Goal: Book appointment/travel/reservation

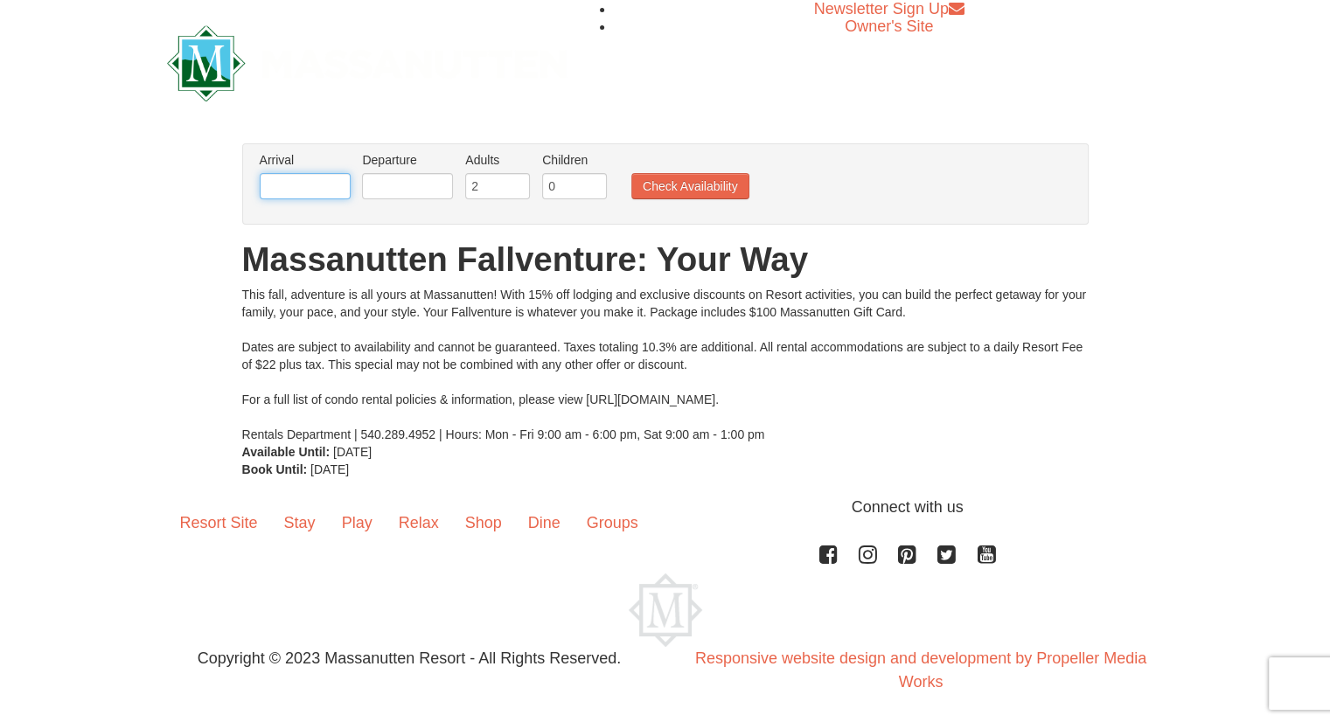
click at [288, 185] on input "text" at bounding box center [305, 186] width 91 height 26
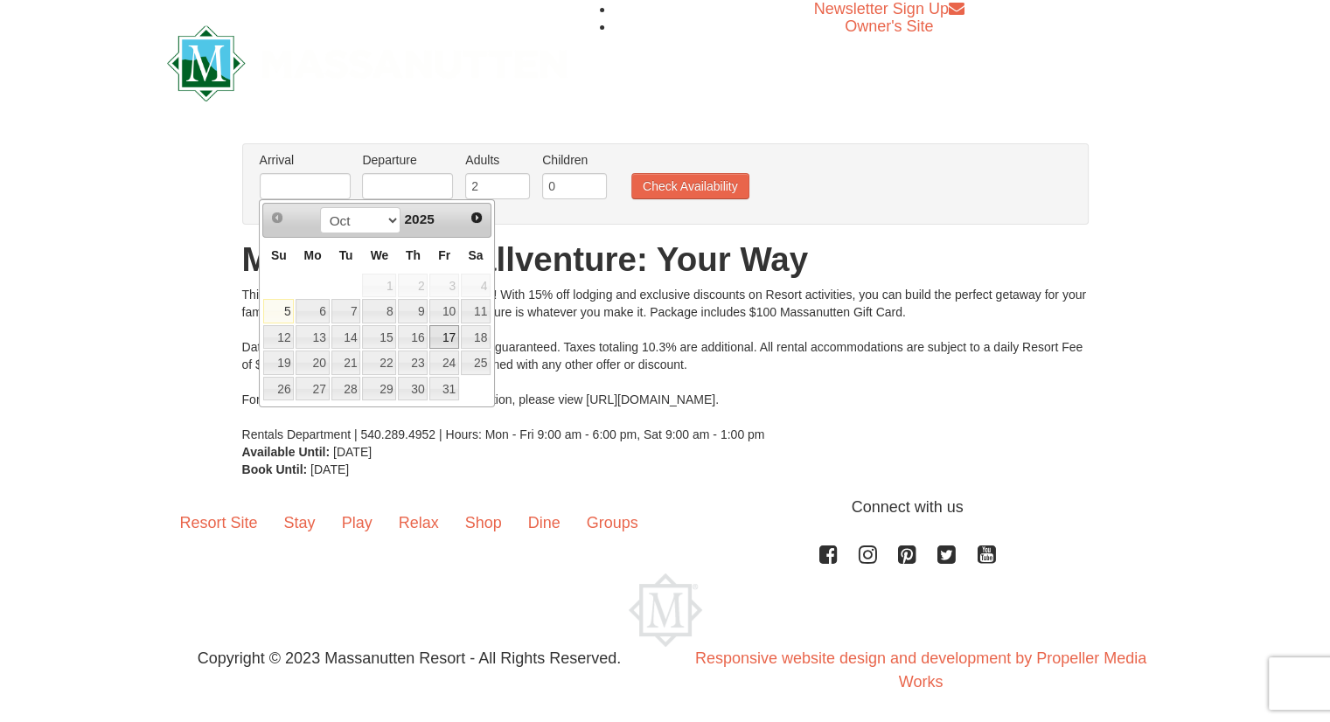
click at [449, 330] on link "17" at bounding box center [444, 337] width 30 height 24
type input "[DATE]"
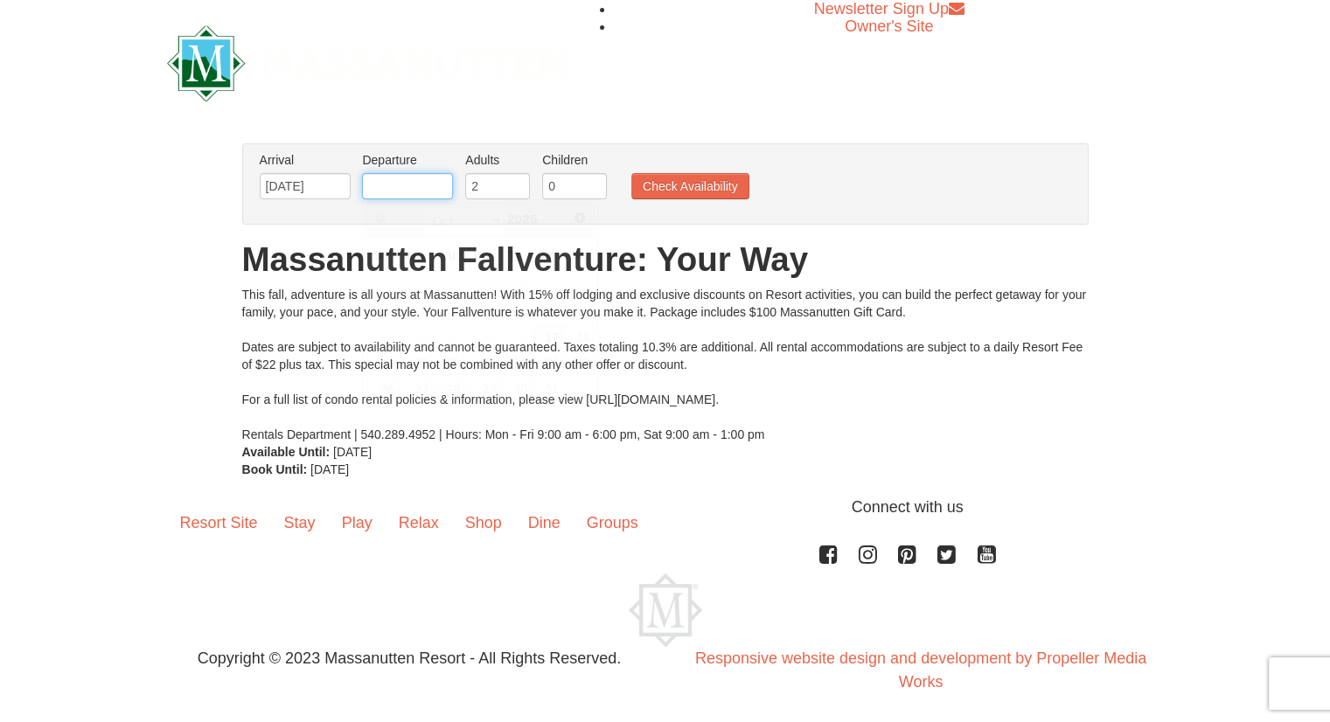
click at [395, 180] on input "text" at bounding box center [407, 186] width 91 height 26
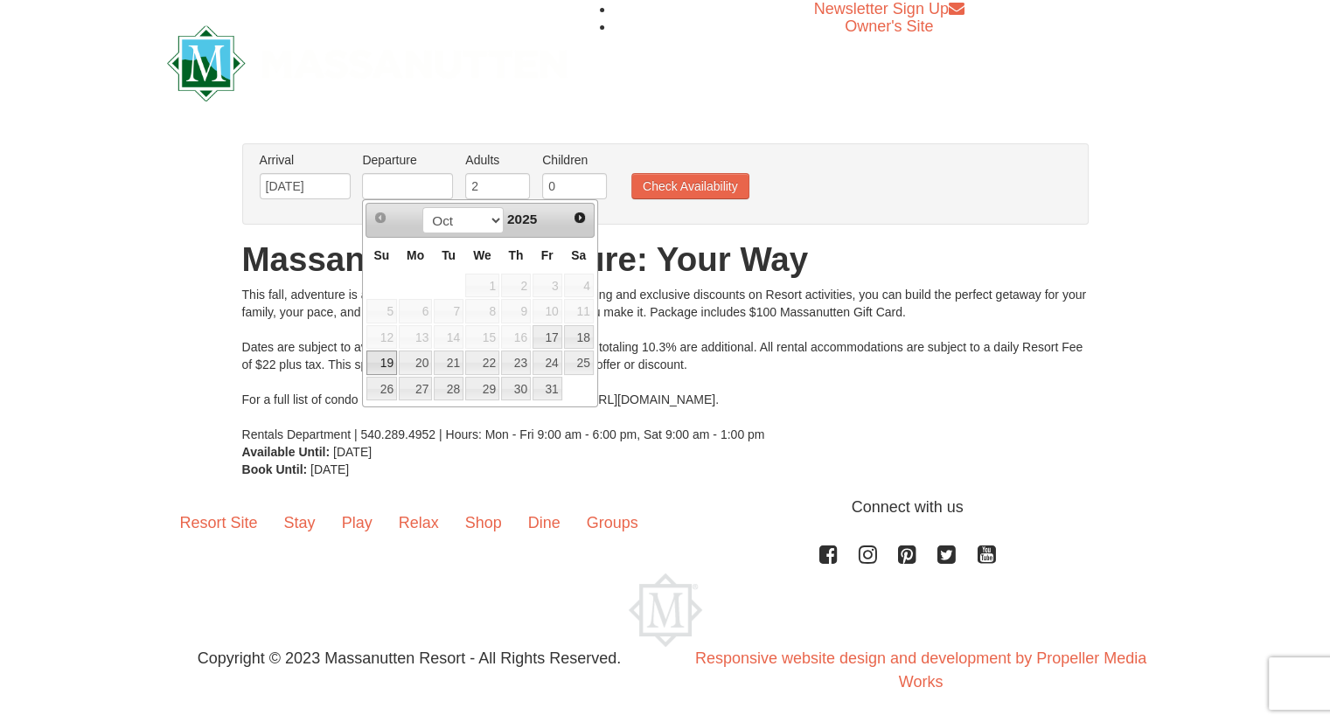
click at [385, 361] on link "19" at bounding box center [381, 363] width 31 height 24
type input "[DATE]"
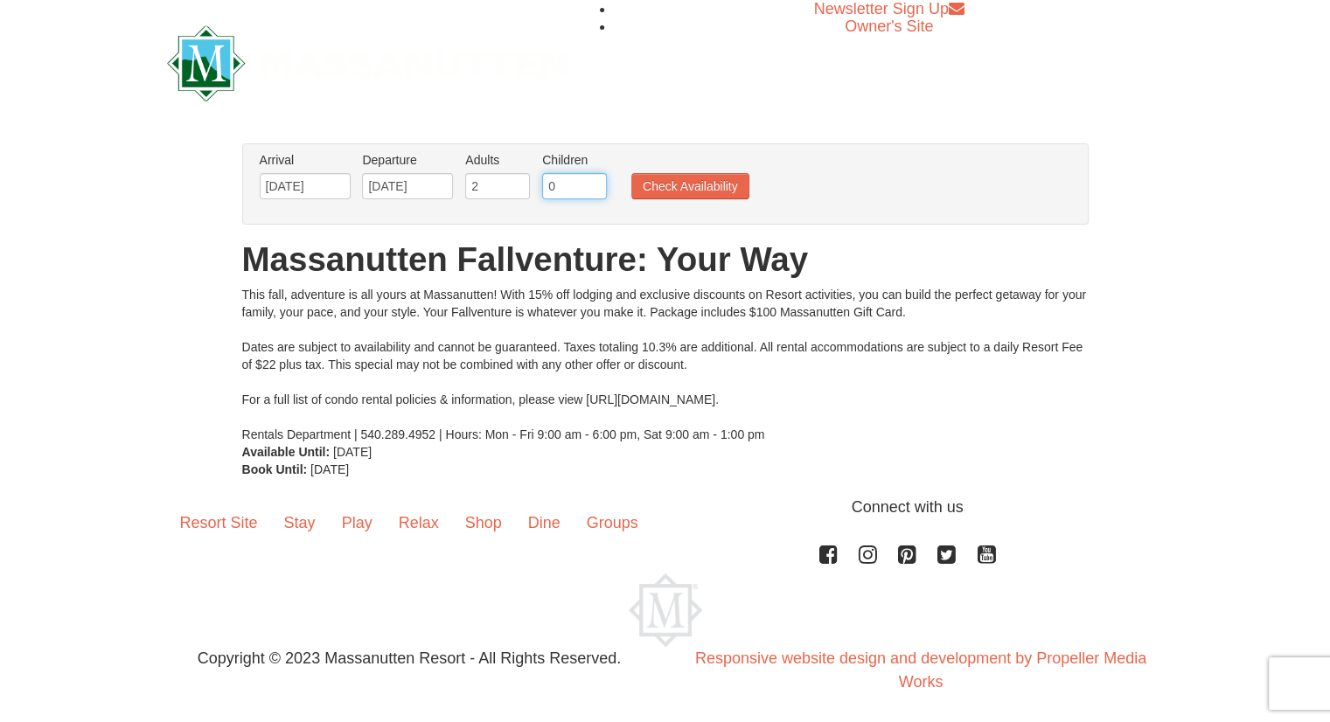
click at [564, 197] on input "0" at bounding box center [574, 186] width 65 height 26
click at [592, 179] on input "1" at bounding box center [574, 186] width 65 height 26
type input "2"
click at [592, 179] on input "2" at bounding box center [574, 186] width 65 height 26
click at [686, 184] on button "Check Availability" at bounding box center [690, 186] width 118 height 26
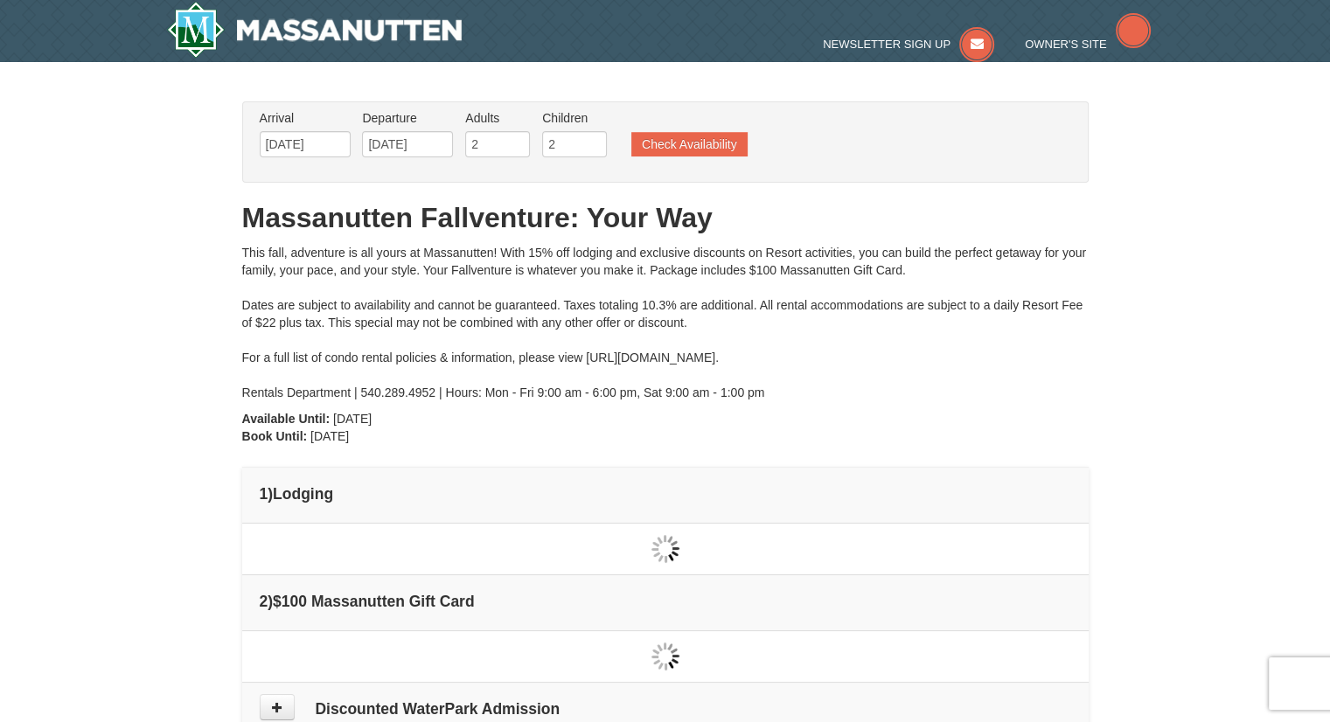
type input "[DATE]"
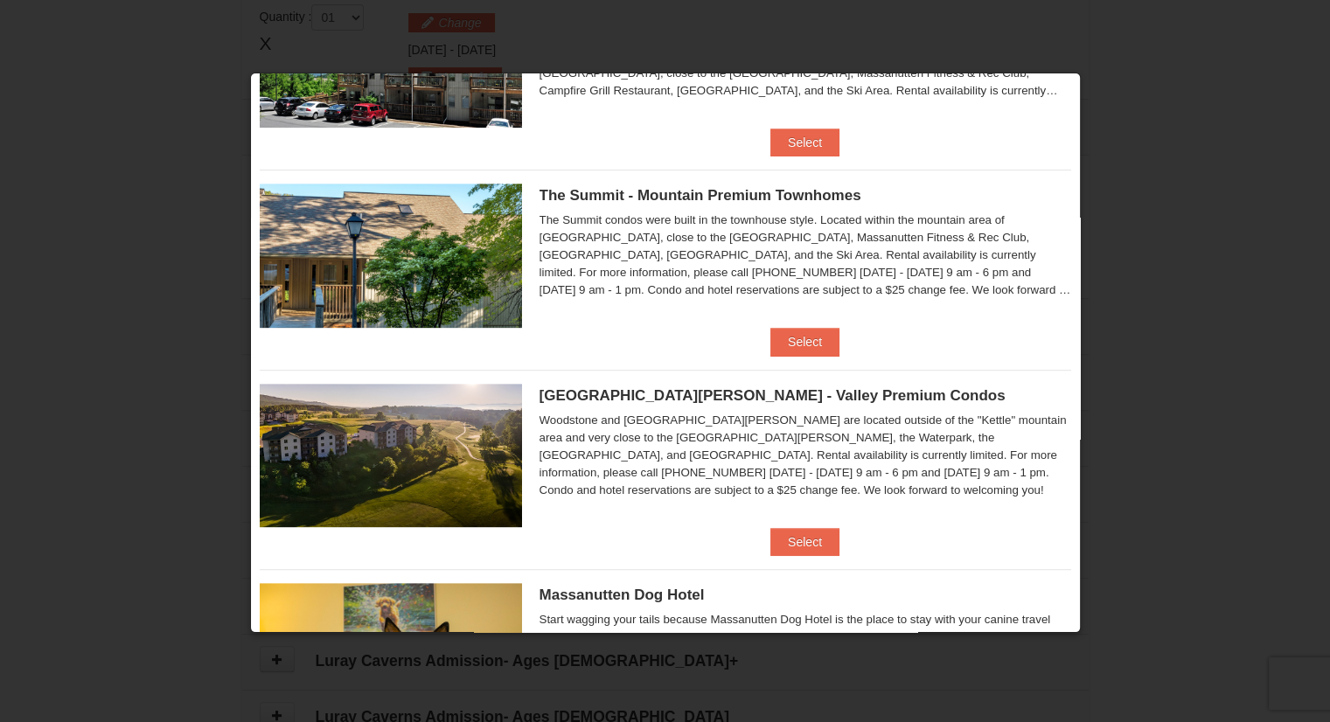
scroll to position [787, 0]
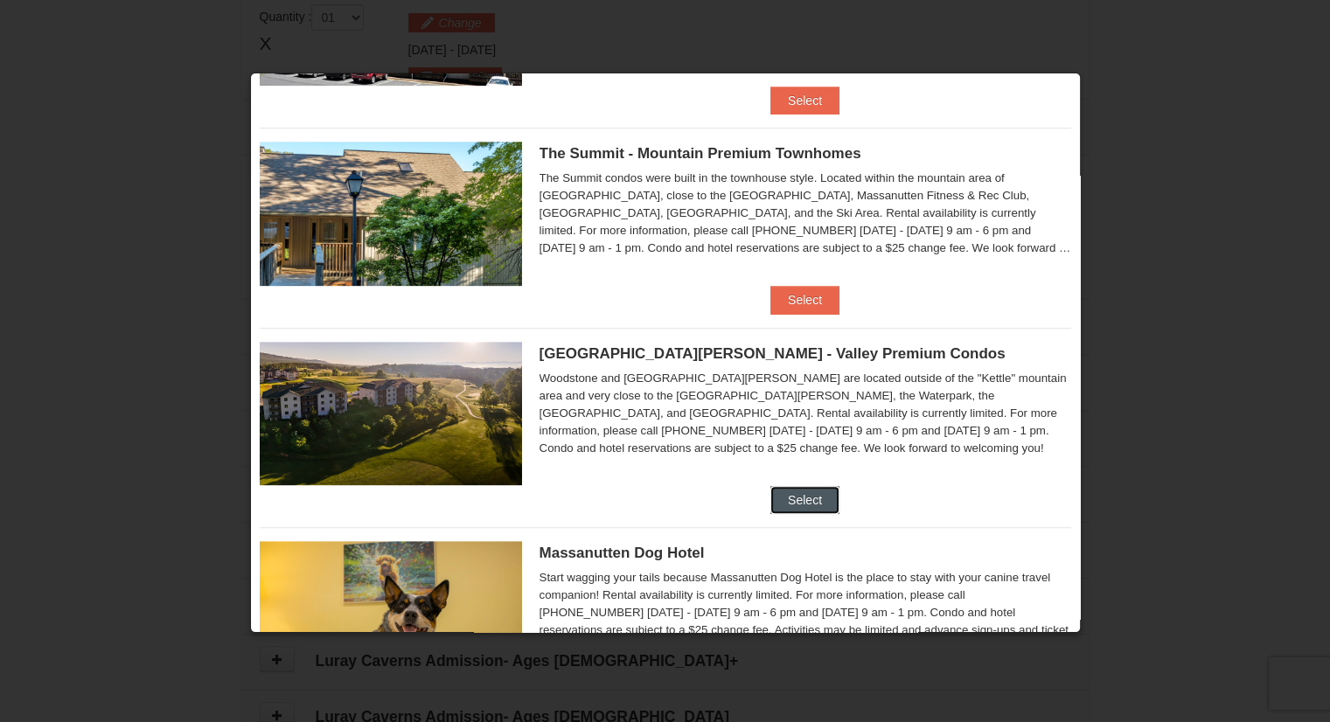
click at [811, 497] on button "Select" at bounding box center [804, 500] width 69 height 28
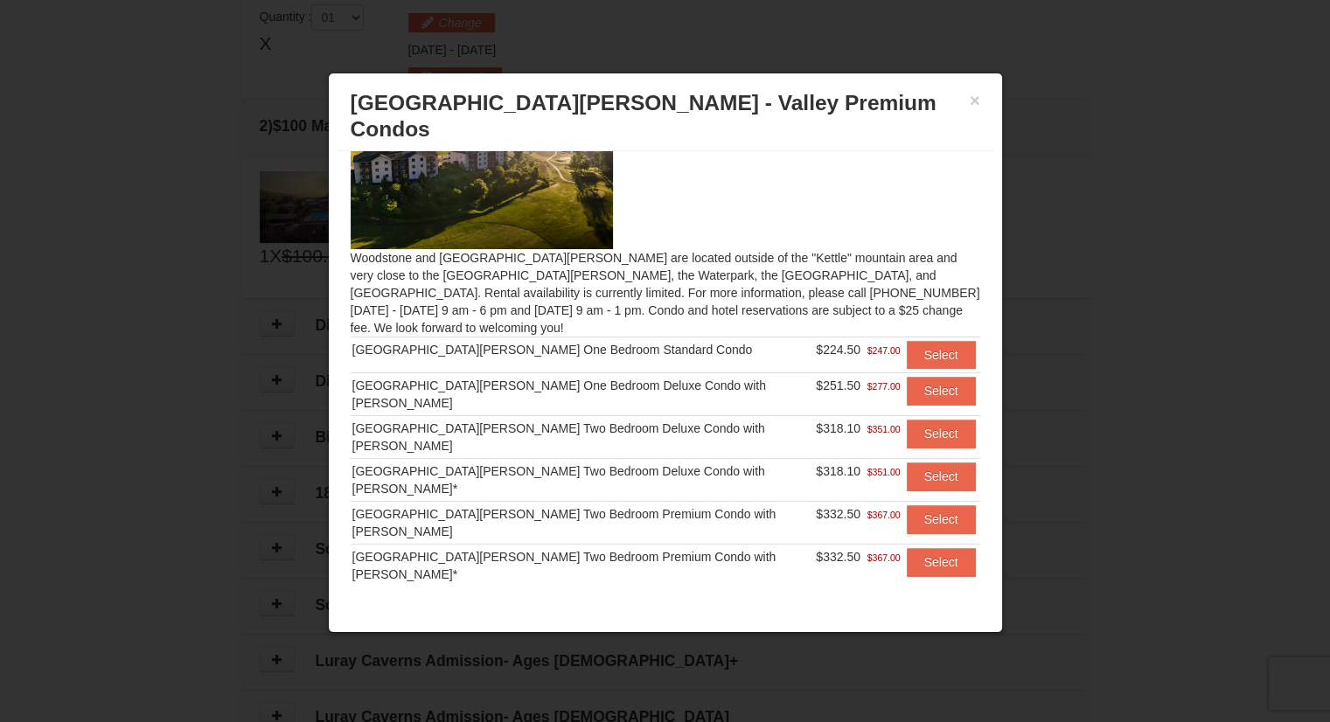
scroll to position [0, 0]
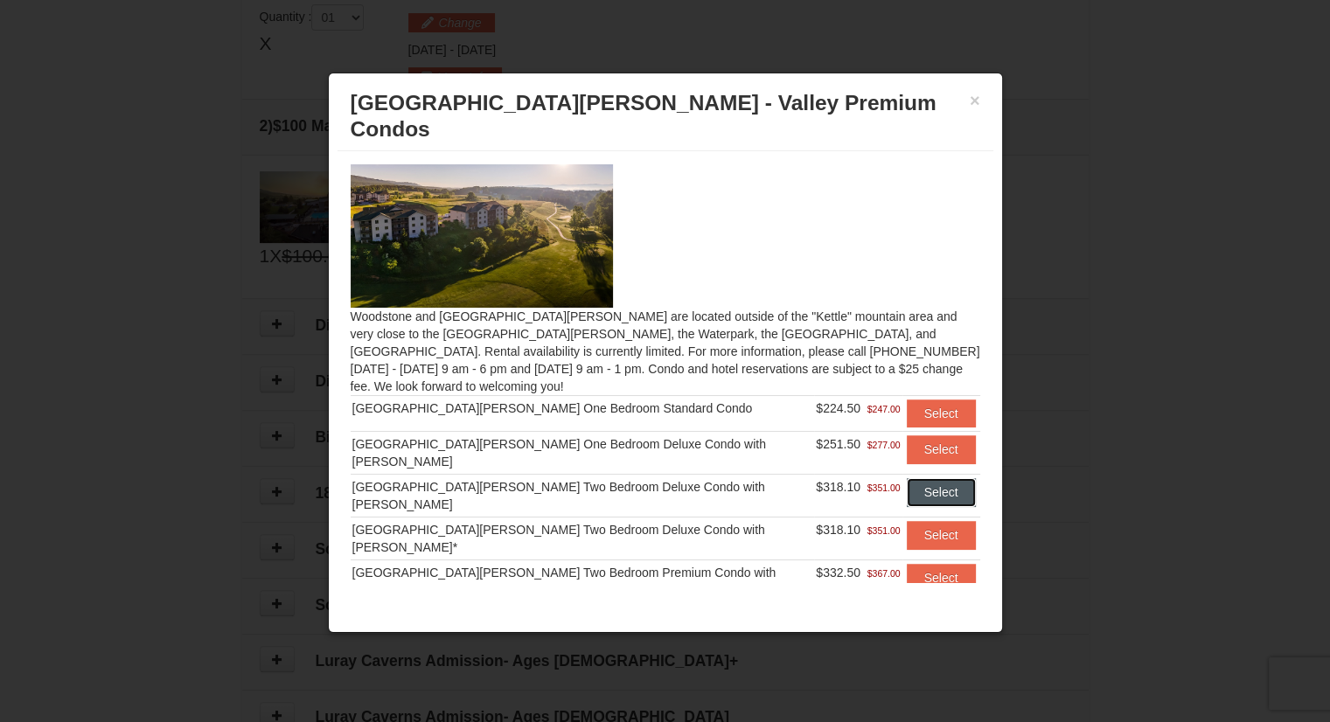
click at [910, 478] on button "Select" at bounding box center [941, 492] width 69 height 28
